Goal: Task Accomplishment & Management: Use online tool/utility

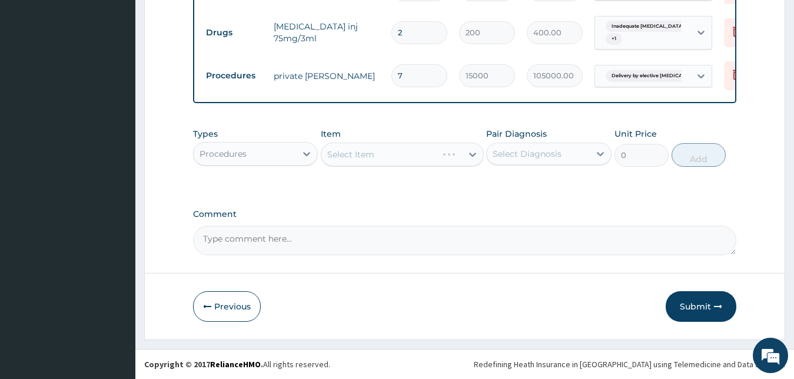
scroll to position [551, 0]
click at [392, 155] on div "Select Item" at bounding box center [402, 154] width 163 height 24
click at [454, 158] on div "Select Item" at bounding box center [402, 154] width 163 height 24
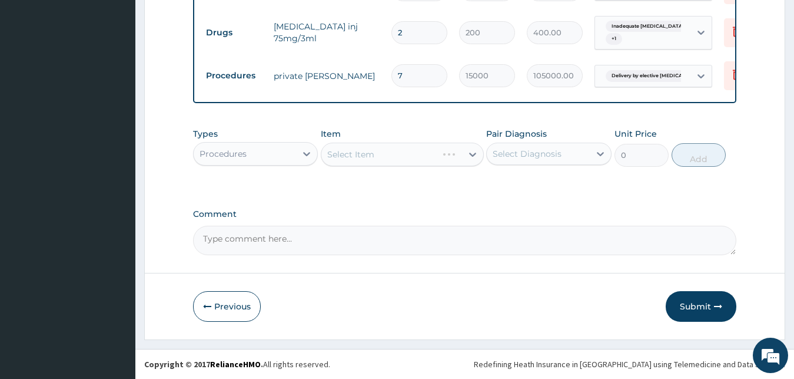
click at [513, 155] on div "Select Diagnosis" at bounding box center [527, 154] width 69 height 12
click at [422, 159] on div "Select Item" at bounding box center [402, 154] width 163 height 24
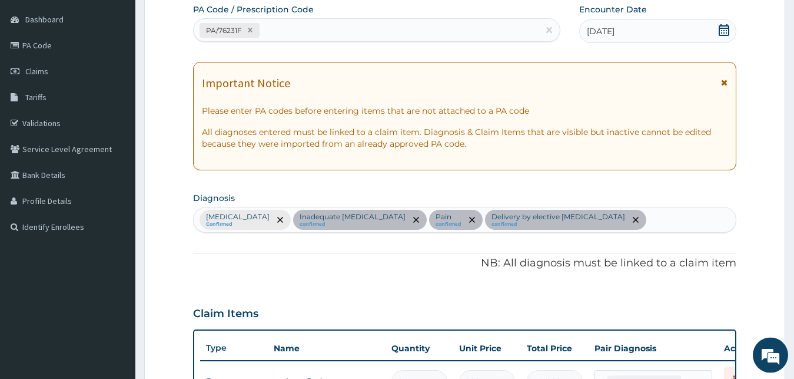
scroll to position [71, 0]
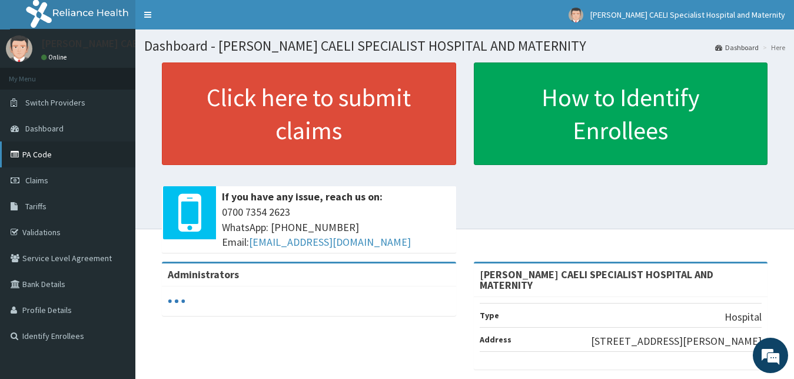
click at [28, 152] on link "PA Code" at bounding box center [67, 154] width 135 height 26
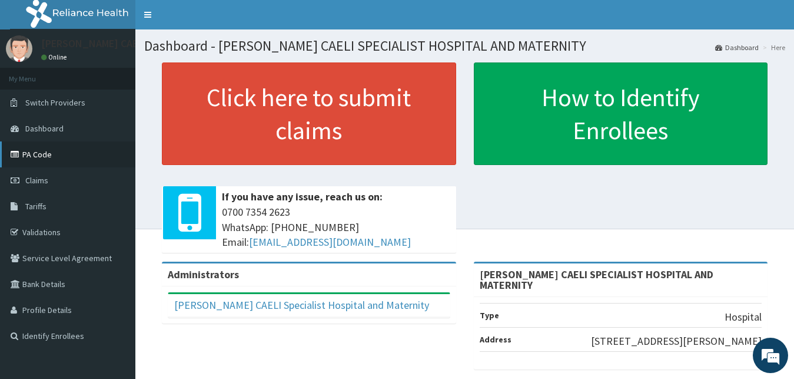
click at [42, 158] on link "PA Code" at bounding box center [67, 154] width 135 height 26
